Goal: Information Seeking & Learning: Learn about a topic

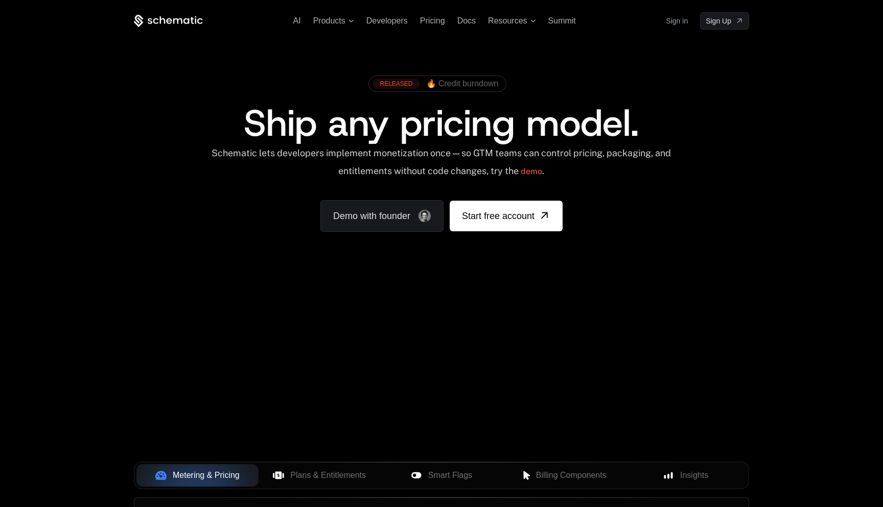
click at [460, 82] on span "🔥 Credit burndown" at bounding box center [462, 83] width 73 height 9
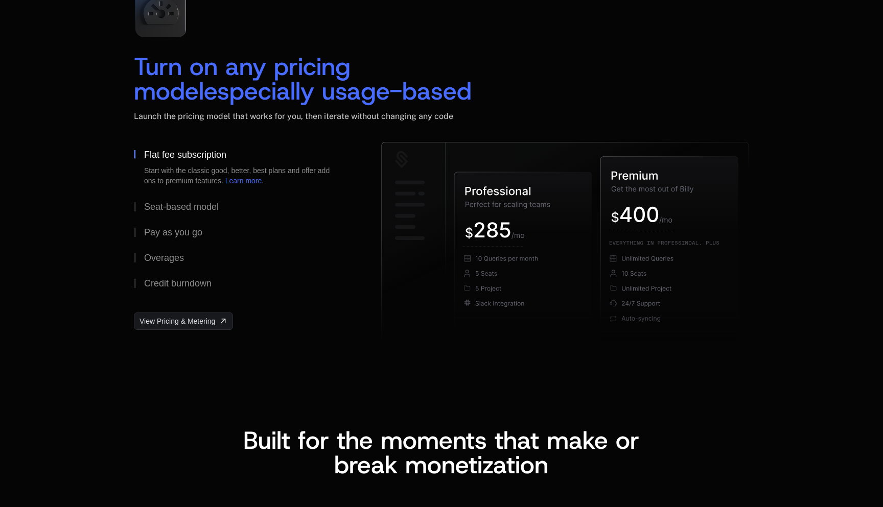
scroll to position [1533, 0]
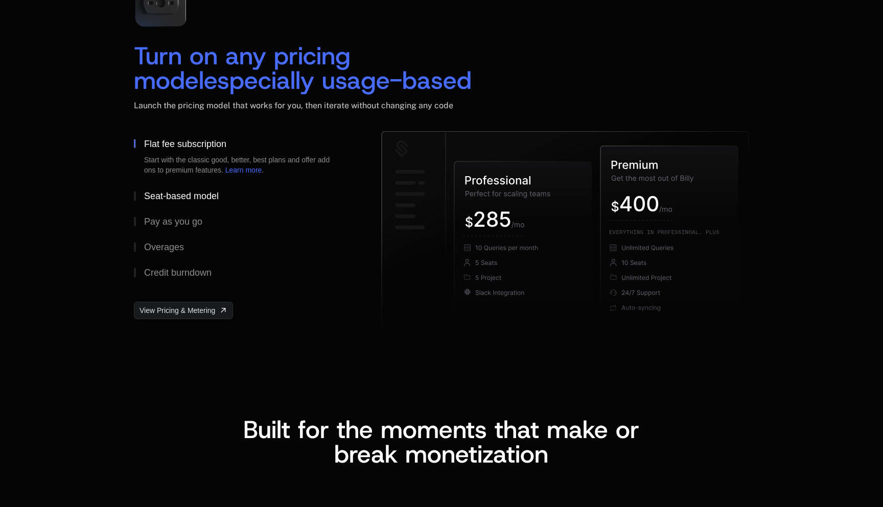
click at [182, 197] on div "Seat-based model" at bounding box center [181, 196] width 75 height 9
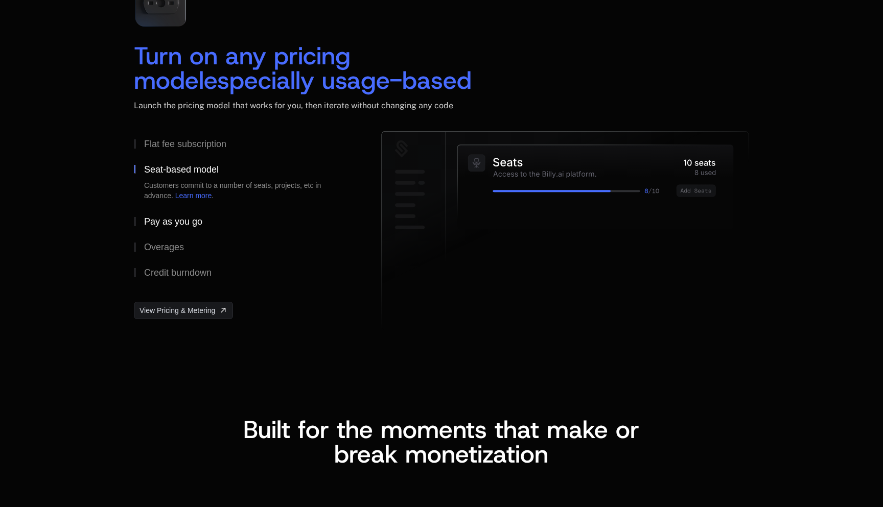
click at [183, 221] on div "Pay as you go" at bounding box center [173, 221] width 58 height 9
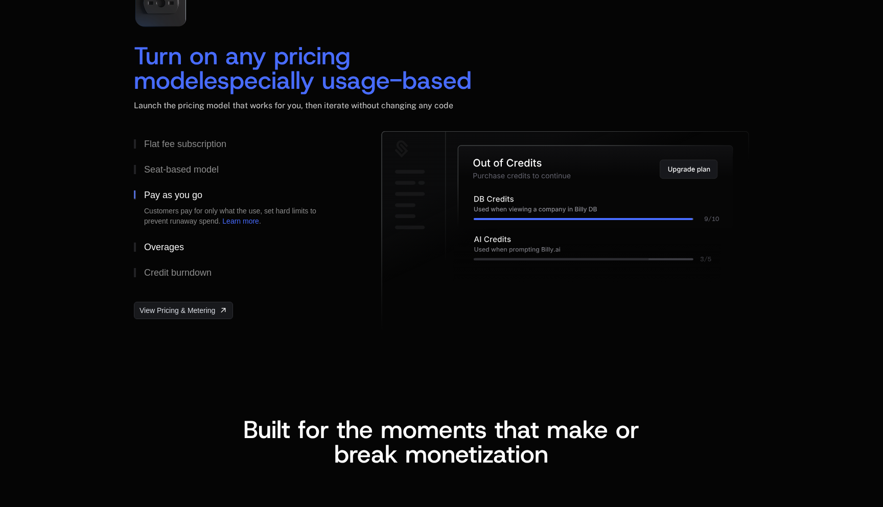
click at [169, 248] on div "Overages" at bounding box center [164, 247] width 40 height 9
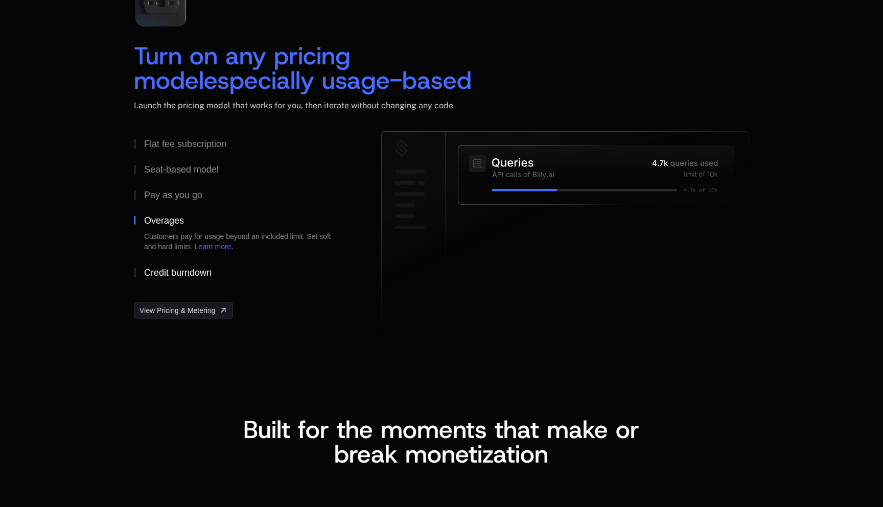
click at [178, 268] on div "Credit burndown" at bounding box center [177, 272] width 67 height 9
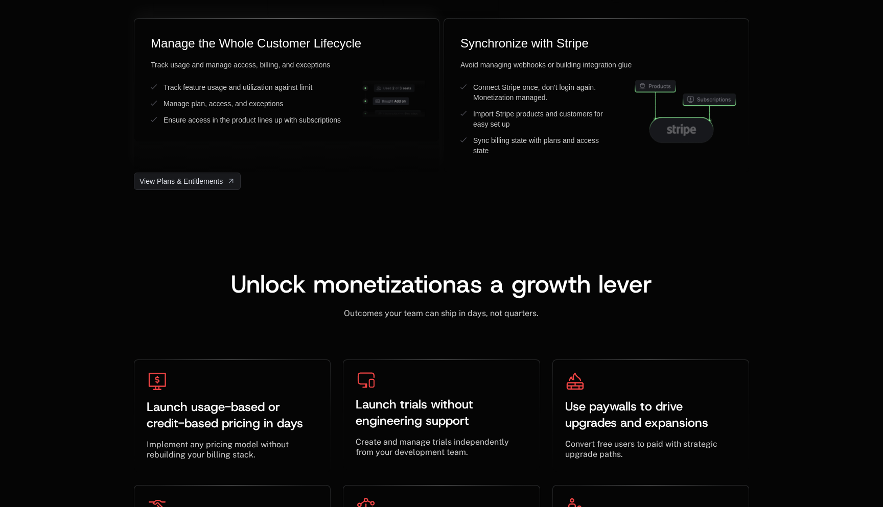
scroll to position [2828, 0]
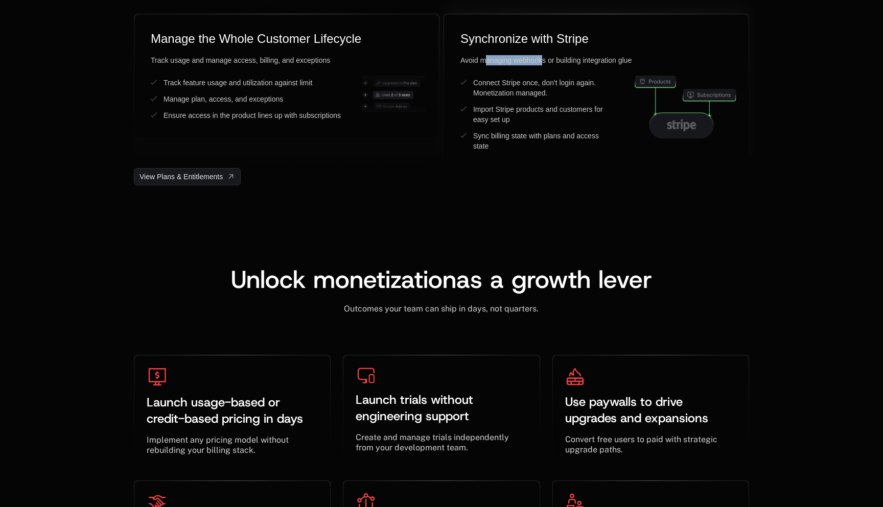
drag, startPoint x: 484, startPoint y: 60, endPoint x: 582, endPoint y: 71, distance: 98.7
click at [582, 70] on div "Avoid managing webhooks or building integration glue Connect Stripe once, don't…" at bounding box center [596, 103] width 272 height 96
click at [604, 59] on div "Avoid managing webhooks or building integration glue" at bounding box center [596, 60] width 272 height 10
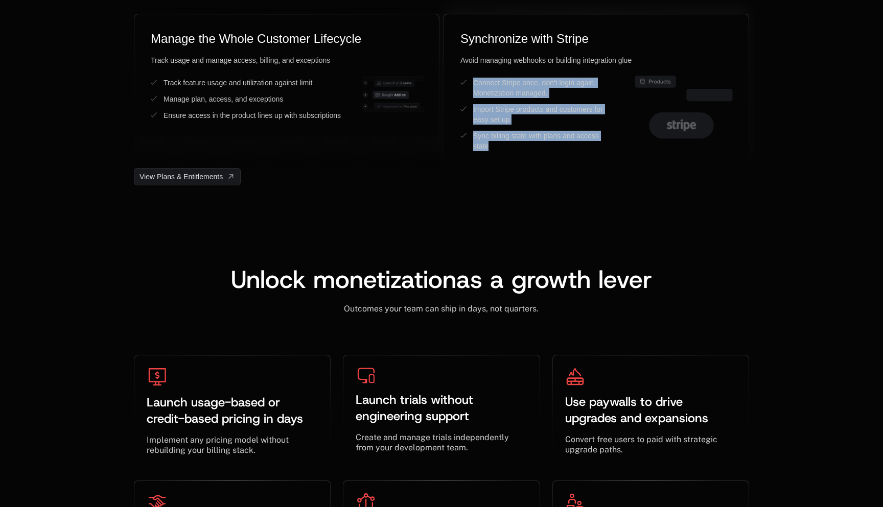
drag, startPoint x: 510, startPoint y: 76, endPoint x: 511, endPoint y: 153, distance: 77.1
click at [511, 152] on div "Synchronize with Stripe Avoid managing webhooks or building integration glue Co…" at bounding box center [596, 90] width 304 height 153
click at [511, 153] on div "Synchronize with Stripe Avoid managing webhooks or building integration glue Co…" at bounding box center [596, 90] width 304 height 153
drag, startPoint x: 520, startPoint y: 152, endPoint x: 501, endPoint y: 93, distance: 61.4
click at [501, 93] on div "Synchronize with Stripe Avoid managing webhooks or building integration glue Co…" at bounding box center [596, 90] width 304 height 153
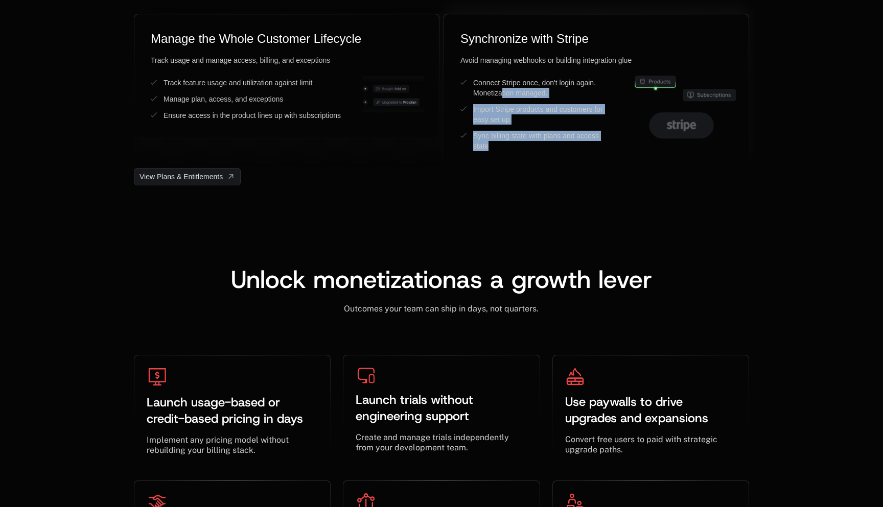
click at [501, 92] on div "Connect Stripe once, don't login again. Monetization managed." at bounding box center [543, 88] width 140 height 20
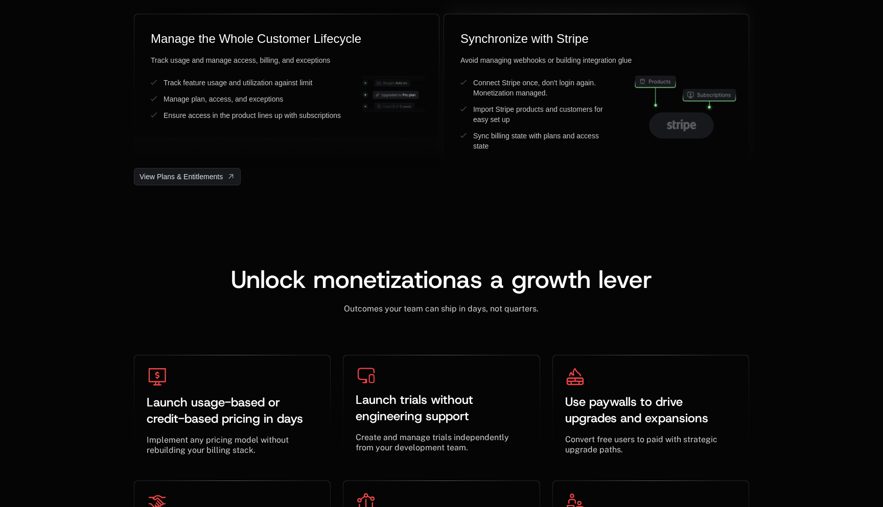
drag, startPoint x: 518, startPoint y: 134, endPoint x: 517, endPoint y: 83, distance: 51.1
click at [517, 89] on ul "Connect Stripe once, don't login again. Monetization managed. Import Stripe pro…" at bounding box center [536, 115] width 153 height 74
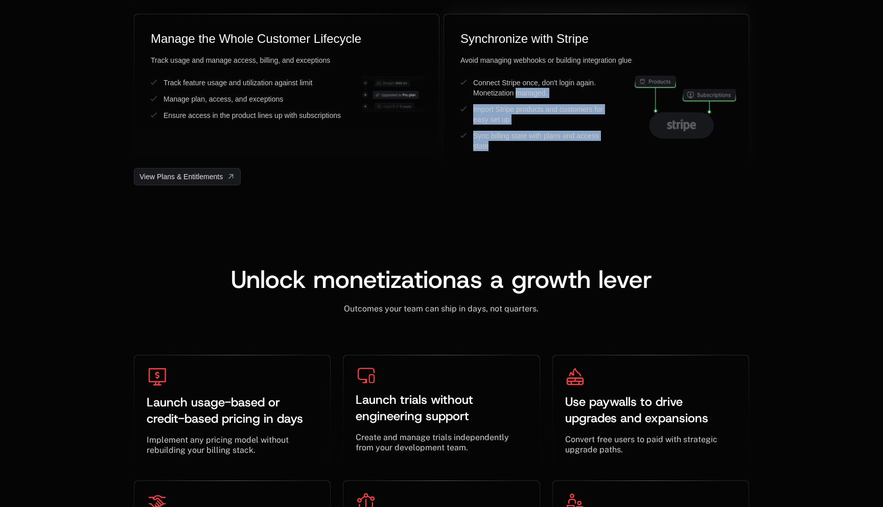
click at [517, 83] on div "Connect Stripe once, don't login again. Monetization managed." at bounding box center [543, 88] width 140 height 20
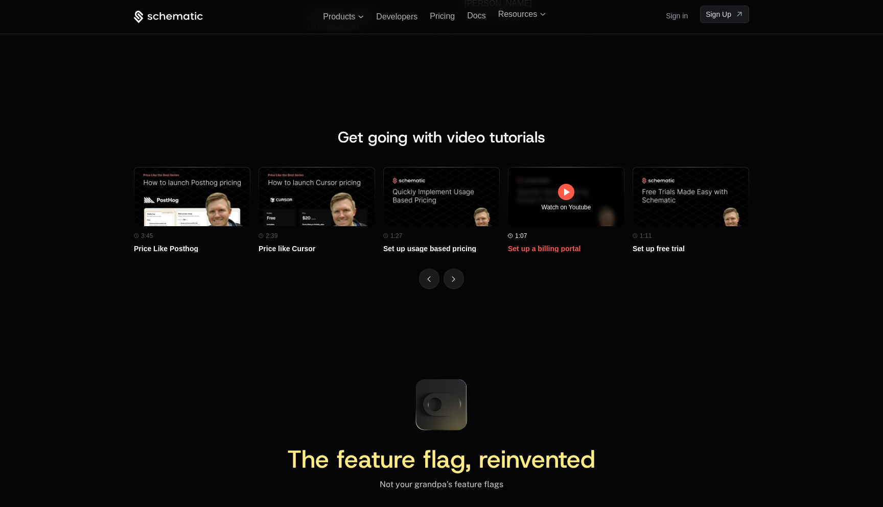
scroll to position [4354, 0]
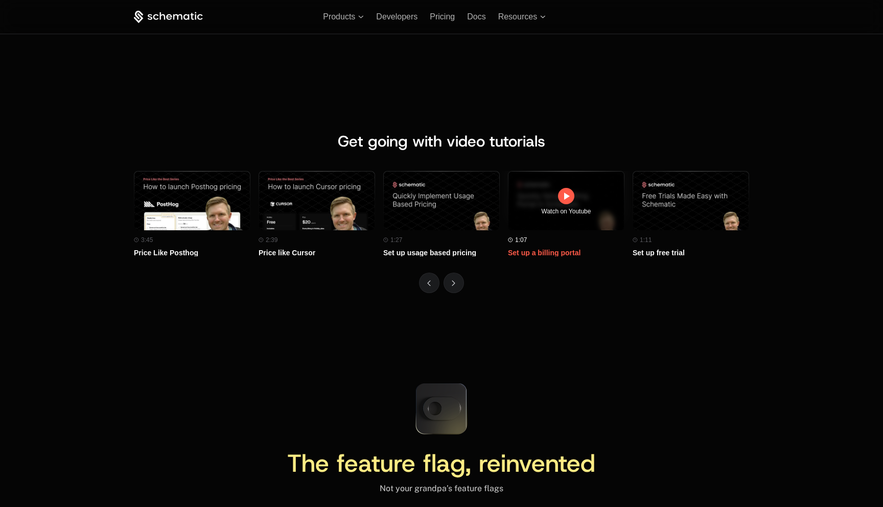
click at [565, 197] on icon at bounding box center [567, 196] width 6 height 7
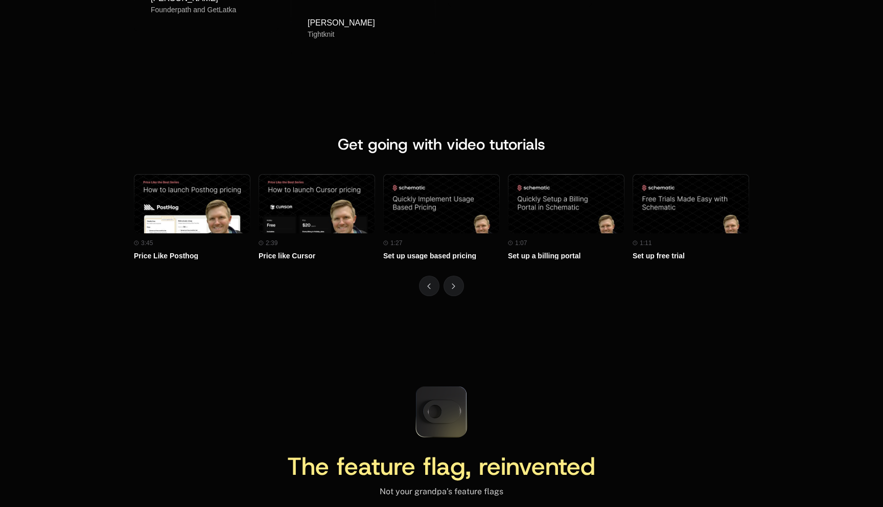
scroll to position [4439, 0]
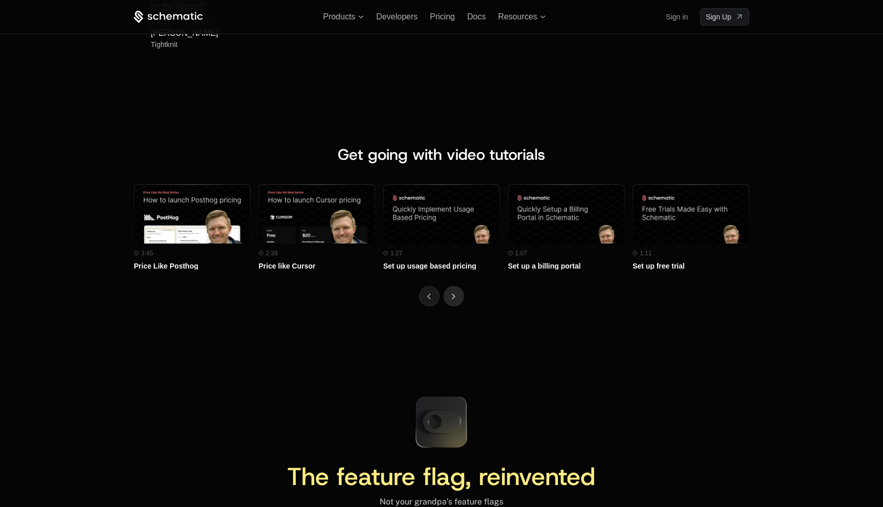
click at [452, 299] on icon "Next" at bounding box center [454, 297] width 4 height 6
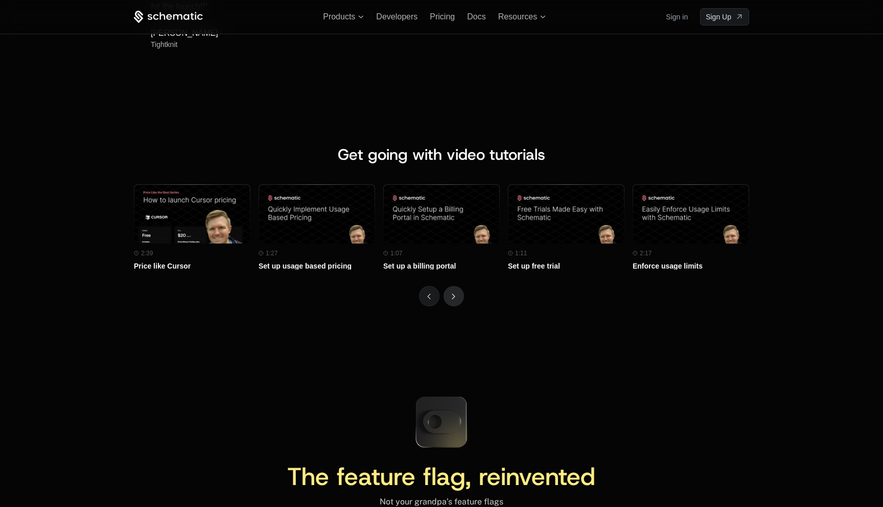
scroll to position [0, 0]
click at [452, 299] on icon "Next" at bounding box center [454, 297] width 4 height 6
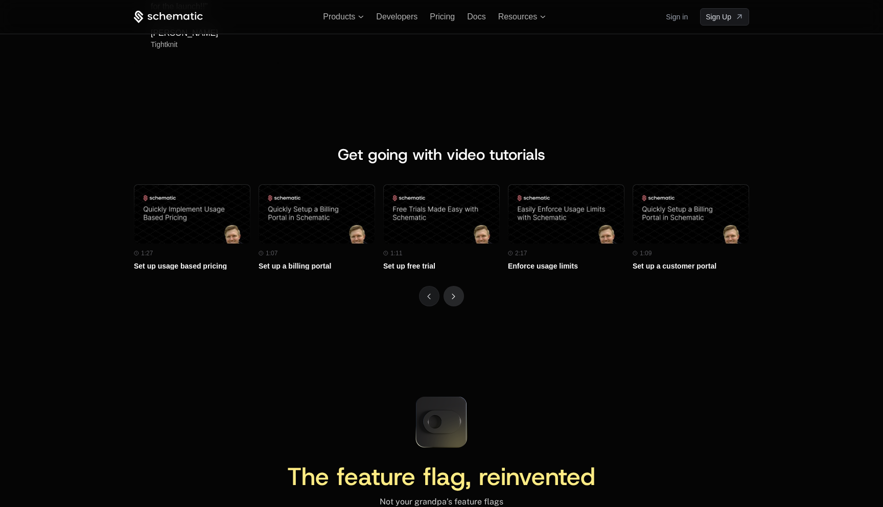
click at [452, 299] on icon "Next" at bounding box center [454, 297] width 4 height 6
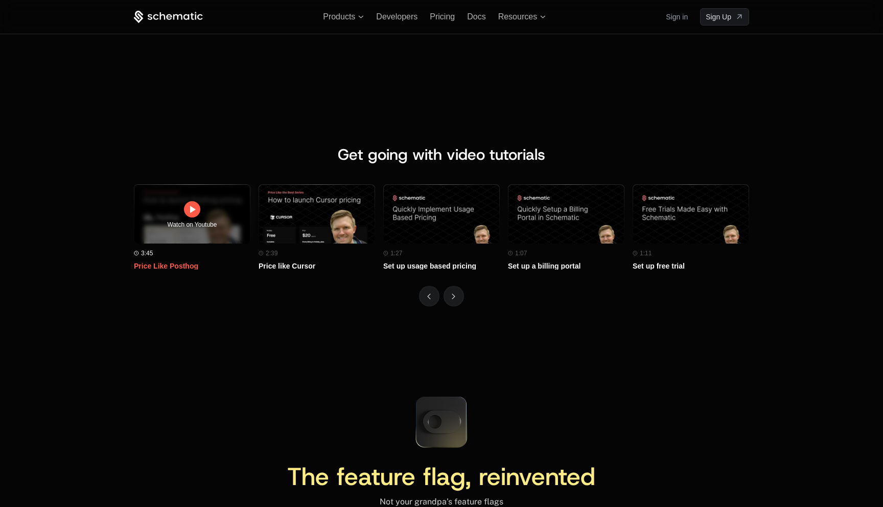
click at [196, 209] on icon at bounding box center [192, 209] width 12 height 12
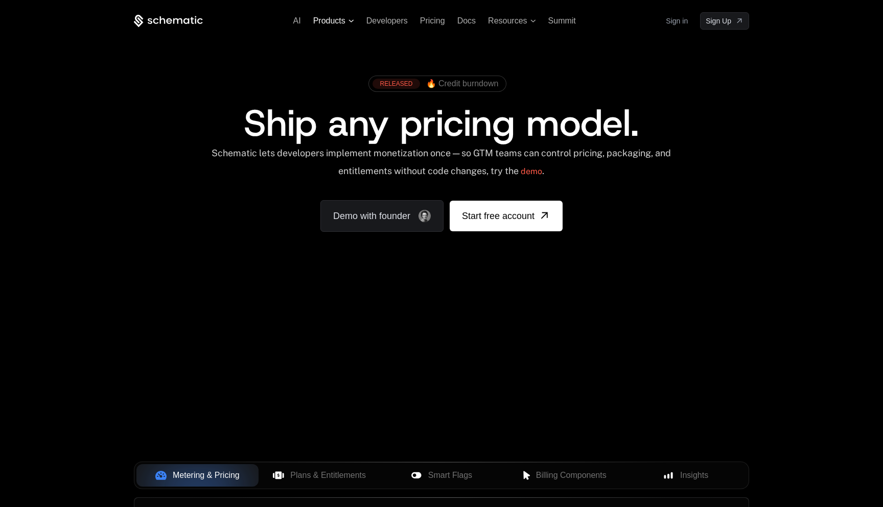
click at [348, 20] on icon at bounding box center [351, 20] width 6 height 3
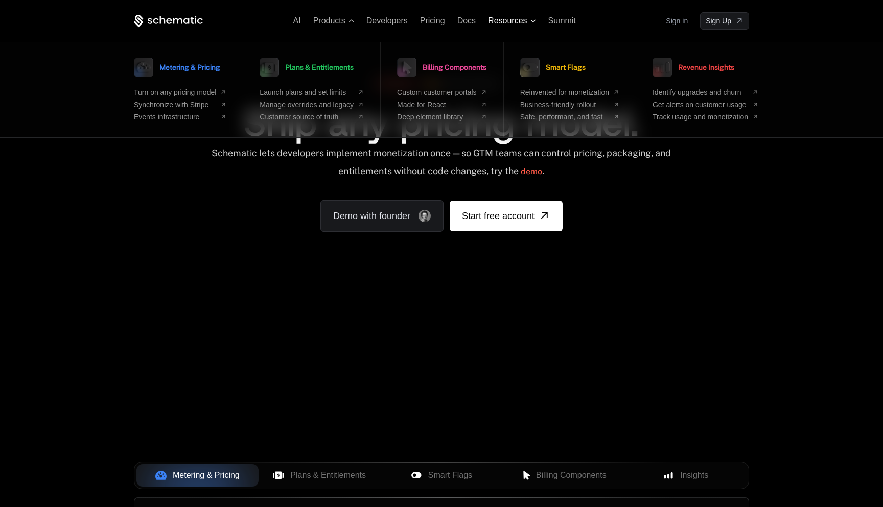
click at [530, 21] on icon at bounding box center [533, 20] width 6 height 3
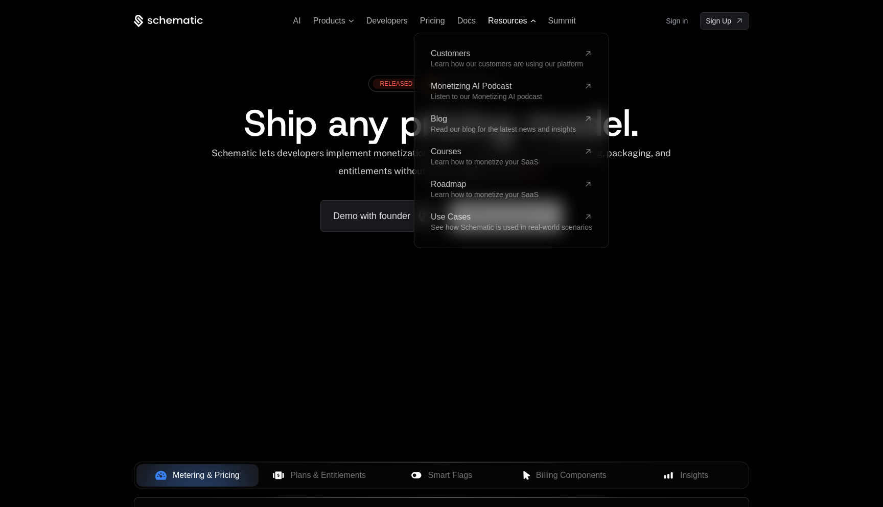
click at [506, 17] on span "Resources" at bounding box center [507, 20] width 39 height 9
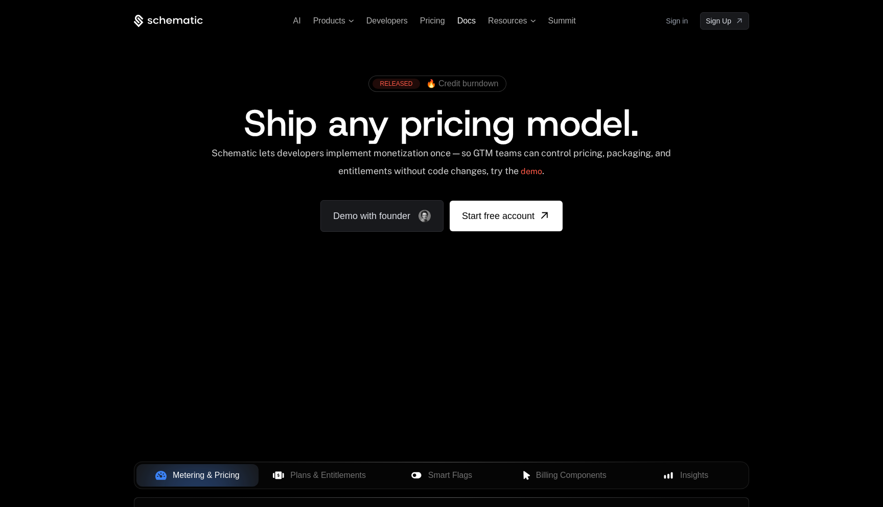
click at [464, 19] on span "Docs" at bounding box center [466, 20] width 18 height 9
